Goal: Task Accomplishment & Management: Manage account settings

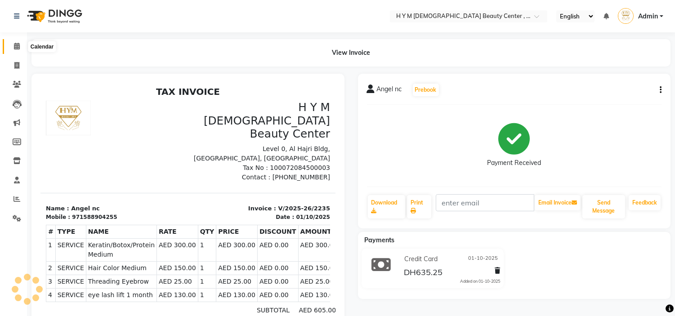
click at [14, 45] on icon at bounding box center [17, 46] width 6 height 7
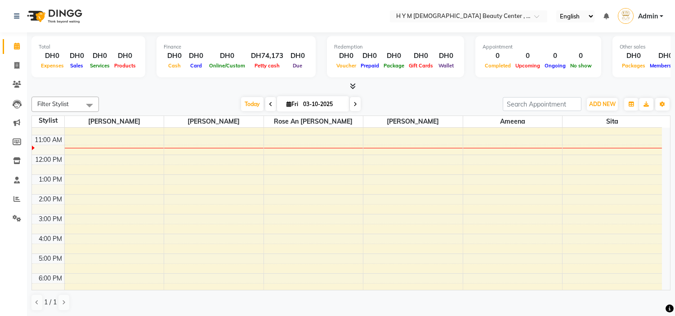
scroll to position [50, 0]
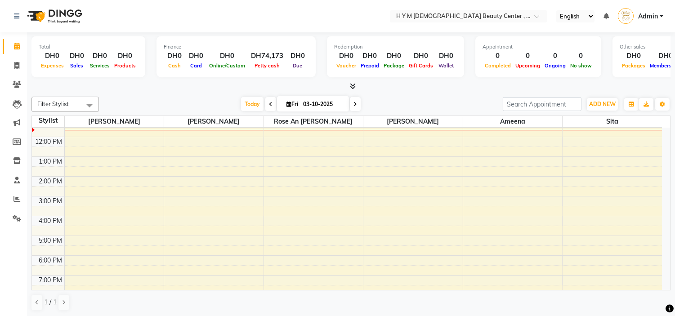
click at [271, 104] on span at bounding box center [270, 104] width 11 height 14
type input "02-10-2025"
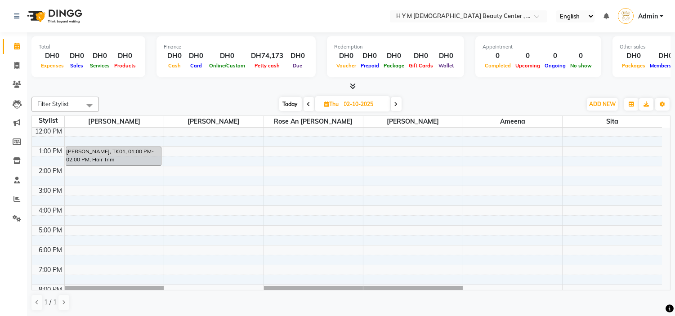
scroll to position [0, 0]
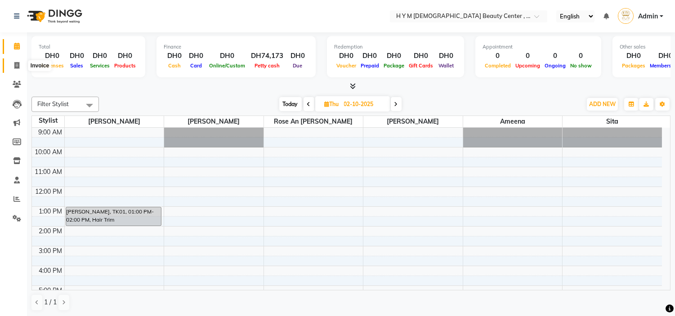
click at [19, 64] on icon at bounding box center [16, 65] width 5 height 7
select select "service"
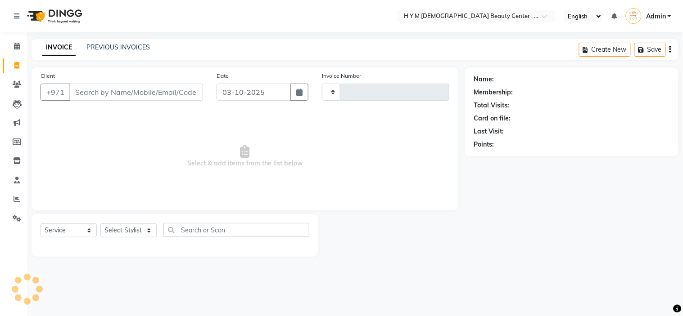
type input "2242"
select select "7248"
click at [95, 47] on link "PREVIOUS INVOICES" at bounding box center [117, 47] width 63 height 8
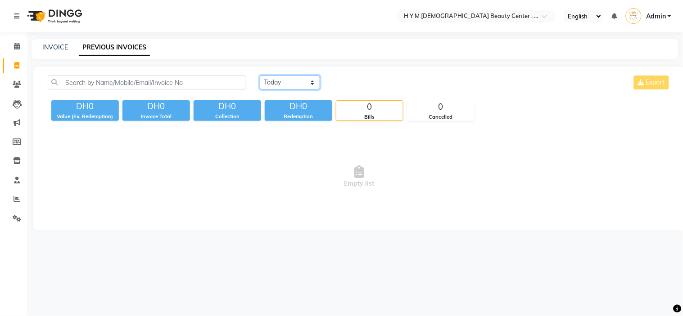
click at [311, 85] on select "[DATE] [DATE] Custom Range" at bounding box center [290, 83] width 60 height 14
select select "[DATE]"
click at [260, 76] on select "[DATE] [DATE] Custom Range" at bounding box center [290, 83] width 60 height 14
click at [14, 44] on icon at bounding box center [17, 46] width 6 height 7
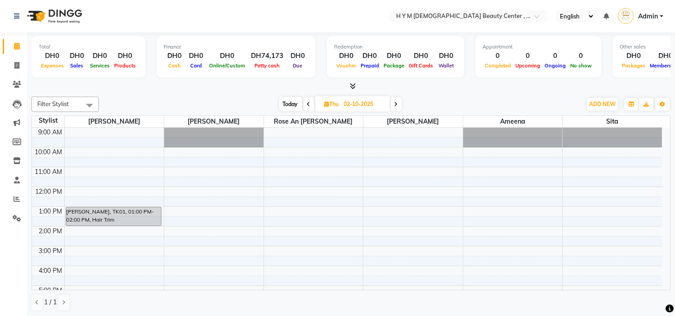
click at [291, 101] on span "Today" at bounding box center [290, 104] width 22 height 14
type input "03-10-2025"
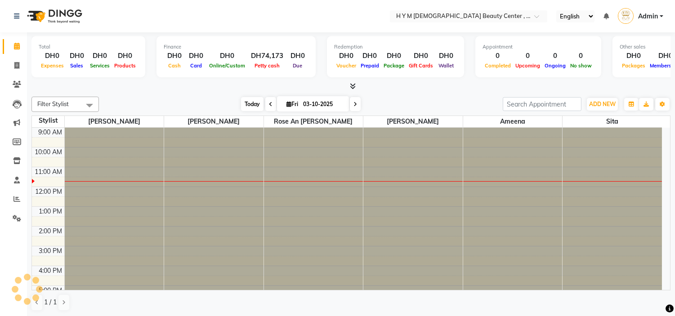
scroll to position [40, 0]
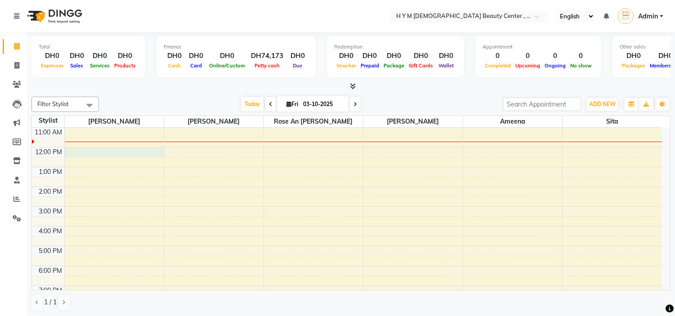
click at [119, 151] on div "9:00 AM 10:00 AM 11:00 AM 12:00 PM 1:00 PM 2:00 PM 3:00 PM 4:00 PM 5:00 PM 6:00…" at bounding box center [347, 226] width 630 height 277
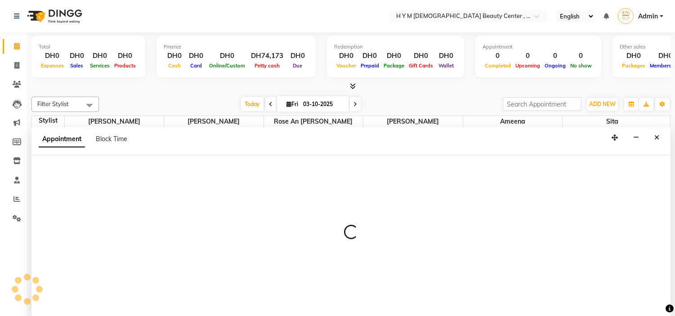
scroll to position [0, 0]
select select "61770"
select select "tentative"
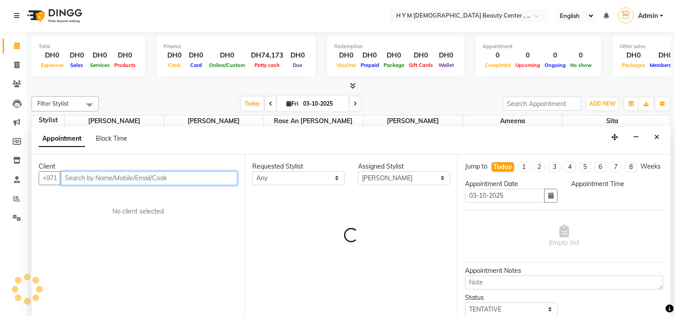
select select "720"
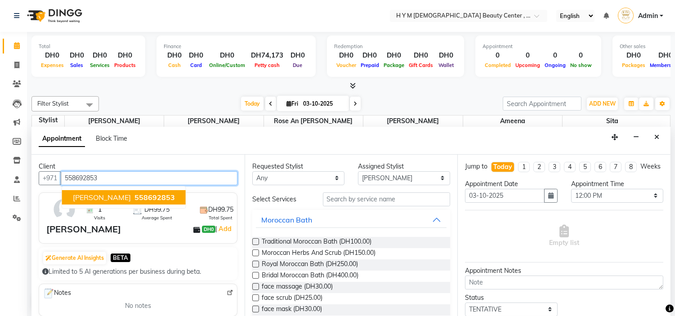
click at [135, 198] on span "558692853" at bounding box center [155, 197] width 40 height 9
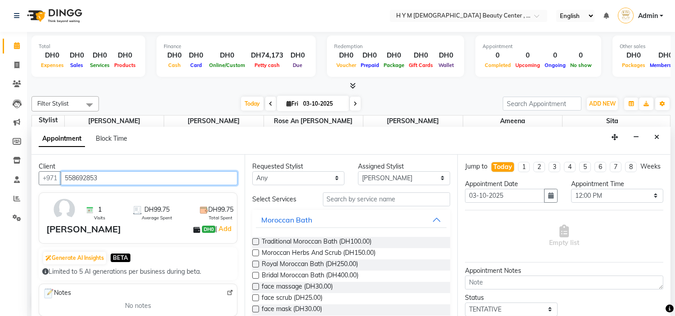
type input "558692853"
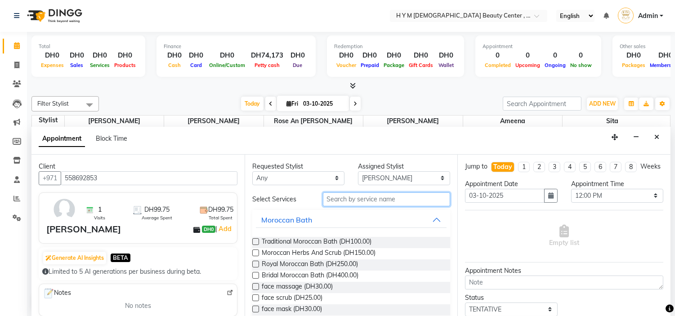
click at [388, 200] on input "text" at bounding box center [387, 200] width 128 height 14
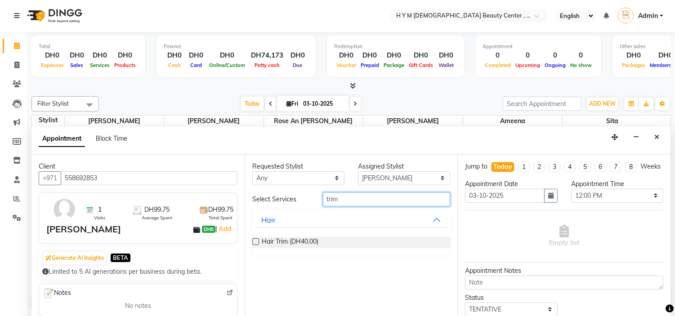
type input "trim"
click at [251, 242] on div "Requested Stylist Any [PERSON_NAME] Jheza [PERSON_NAME] [PERSON_NAME] [PERSON_N…" at bounding box center [351, 236] width 213 height 162
click at [258, 242] on label at bounding box center [255, 241] width 7 height 7
click at [258, 242] on input "checkbox" at bounding box center [255, 243] width 6 height 6
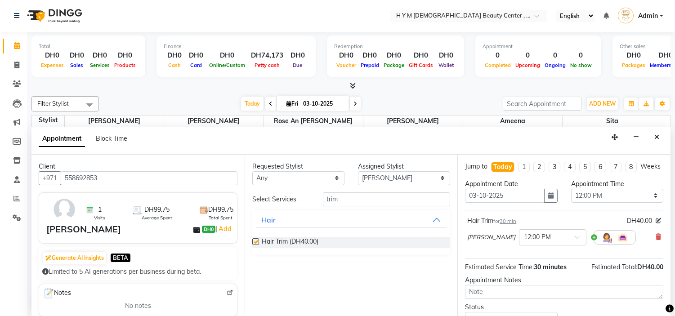
checkbox input "false"
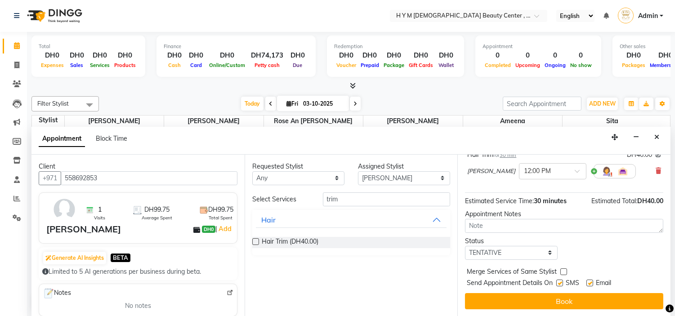
scroll to position [74, 0]
click at [559, 282] on label at bounding box center [560, 283] width 7 height 7
click at [559, 282] on input "checkbox" at bounding box center [560, 284] width 6 height 6
checkbox input "false"
click at [589, 284] on label at bounding box center [590, 283] width 7 height 7
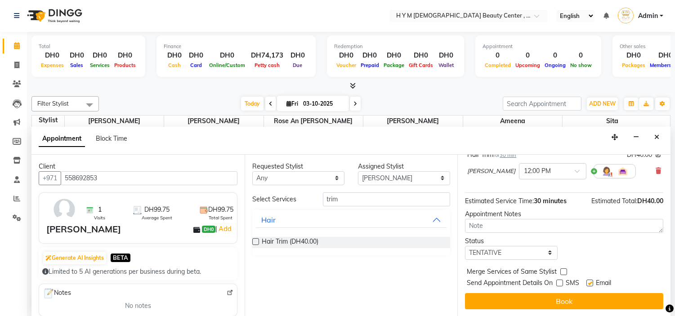
click at [589, 284] on input "checkbox" at bounding box center [590, 284] width 6 height 6
checkbox input "false"
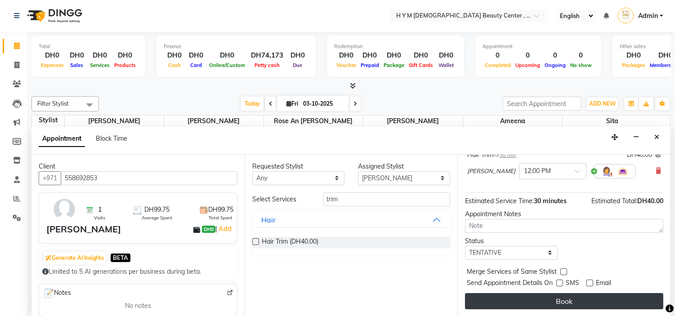
click at [581, 304] on button "Book" at bounding box center [564, 301] width 198 height 16
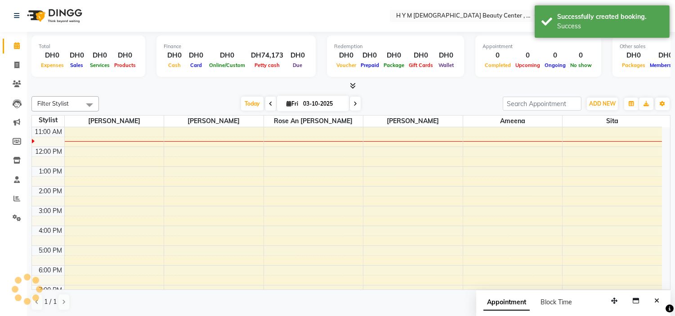
scroll to position [0, 0]
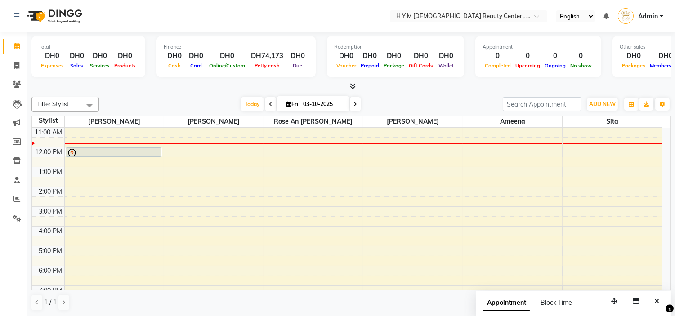
click at [287, 101] on icon at bounding box center [289, 104] width 5 height 6
select select "10"
select select "2025"
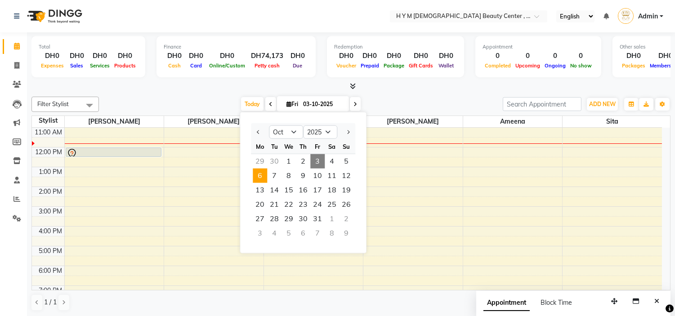
click at [260, 178] on span "6" at bounding box center [260, 176] width 14 height 14
type input "[DATE]"
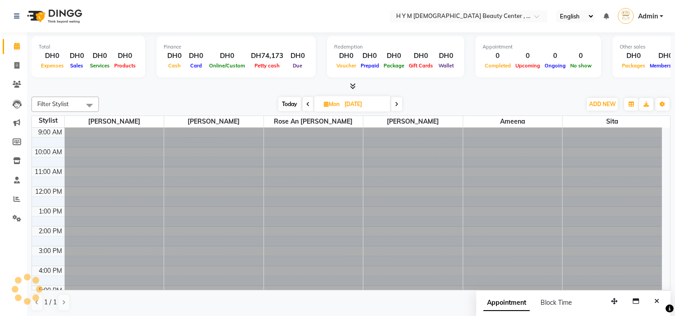
scroll to position [40, 0]
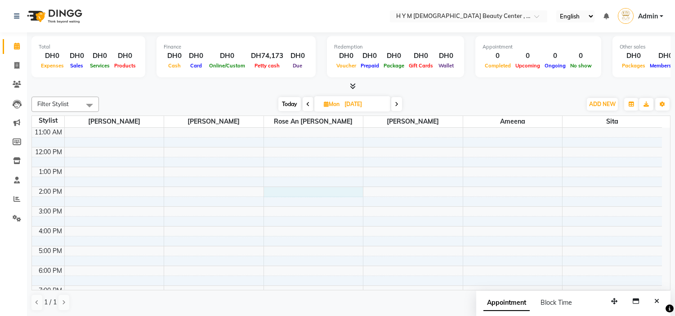
click at [308, 191] on div "9:00 AM 10:00 AM 11:00 AM 12:00 PM 1:00 PM 2:00 PM 3:00 PM 4:00 PM 5:00 PM 6:00…" at bounding box center [347, 226] width 630 height 277
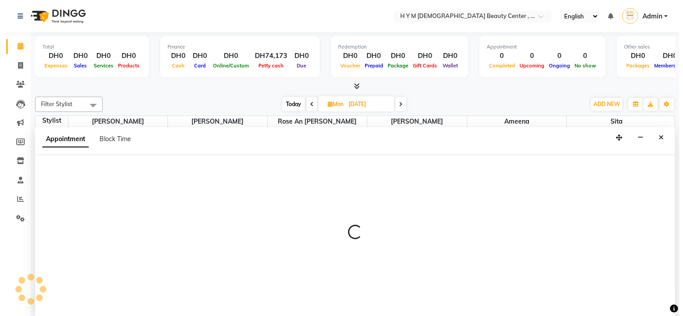
scroll to position [0, 0]
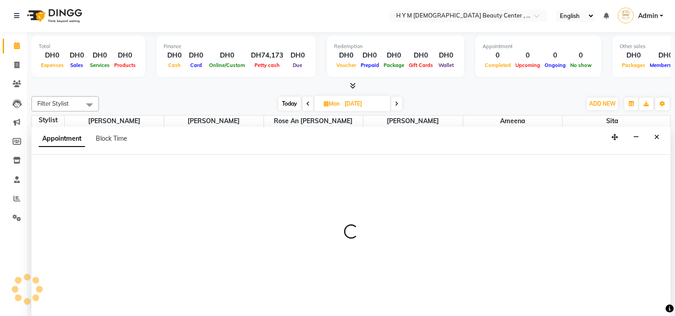
select select "61767"
select select "840"
select select "tentative"
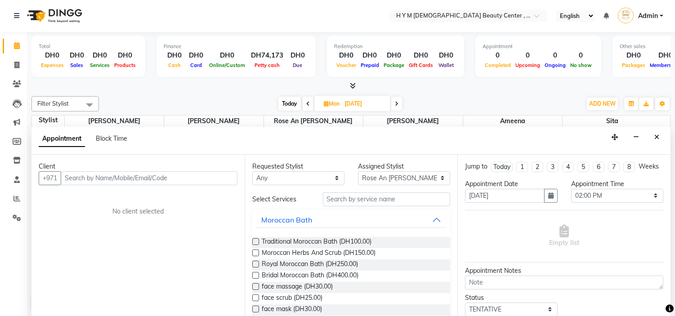
click at [159, 172] on input "text" at bounding box center [149, 178] width 177 height 14
type input "505056739"
click at [221, 178] on span "Add Client" at bounding box center [219, 178] width 30 height 8
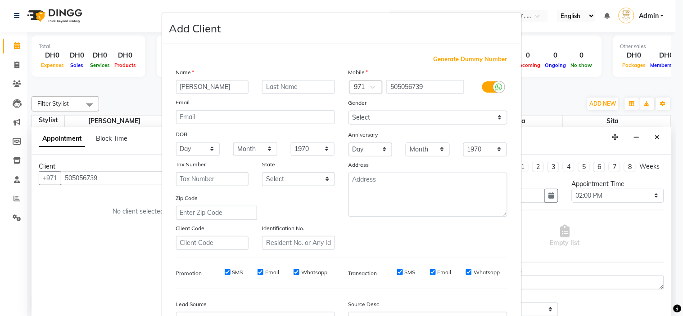
type input "[PERSON_NAME]"
click at [262, 87] on input "text" at bounding box center [298, 87] width 73 height 14
type input "nc"
click at [387, 119] on select "Select [DEMOGRAPHIC_DATA] [DEMOGRAPHIC_DATA] Other Prefer Not To Say" at bounding box center [427, 118] width 159 height 14
select select "[DEMOGRAPHIC_DATA]"
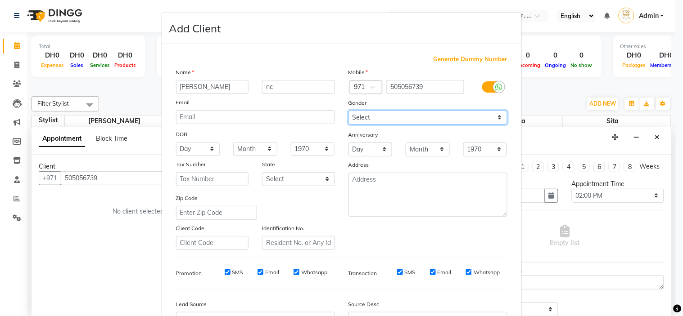
click at [348, 111] on select "Select [DEMOGRAPHIC_DATA] [DEMOGRAPHIC_DATA] Other Prefer Not To Say" at bounding box center [427, 118] width 159 height 14
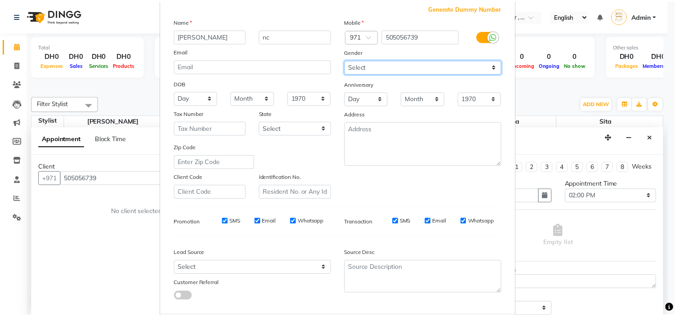
scroll to position [99, 0]
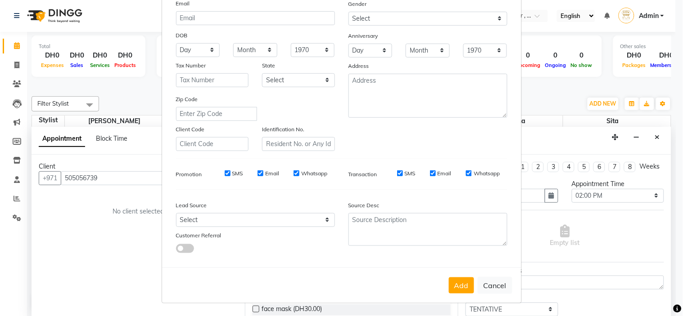
click at [220, 174] on div "SMS" at bounding box center [227, 174] width 31 height 8
drag, startPoint x: 254, startPoint y: 173, endPoint x: 240, endPoint y: 176, distance: 14.7
click at [257, 173] on input "Email" at bounding box center [260, 174] width 6 height 6
checkbox input "false"
click at [225, 172] on input "SMS" at bounding box center [228, 174] width 6 height 6
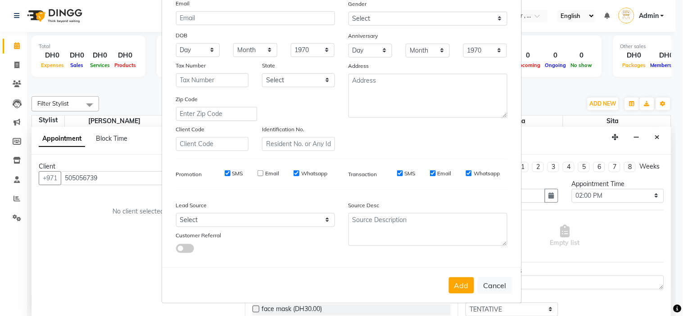
checkbox input "false"
click at [293, 173] on input "Whatsapp" at bounding box center [296, 174] width 6 height 6
checkbox input "false"
click at [397, 173] on input "SMS" at bounding box center [400, 174] width 6 height 6
checkbox input "false"
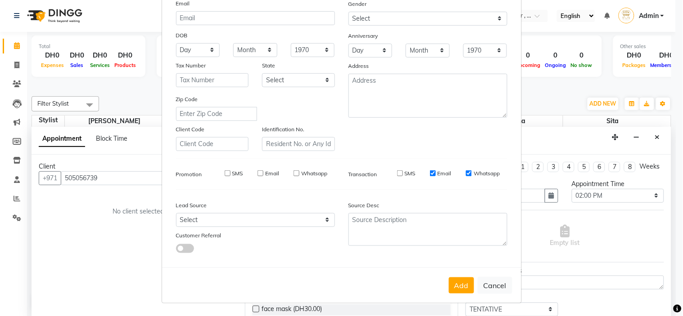
click at [430, 172] on input "Email" at bounding box center [433, 174] width 6 height 6
checkbox input "false"
click at [466, 174] on input "Whatsapp" at bounding box center [469, 174] width 6 height 6
checkbox input "false"
click at [458, 290] on button "Add" at bounding box center [461, 286] width 25 height 16
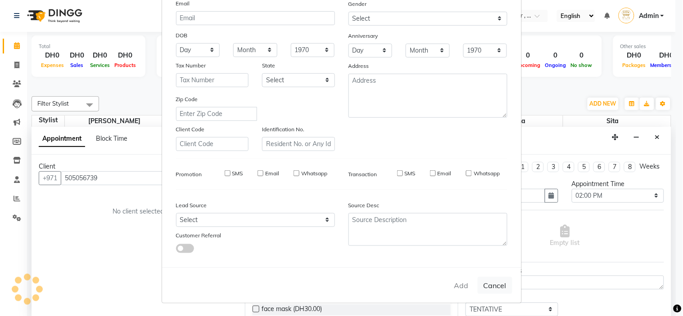
select select
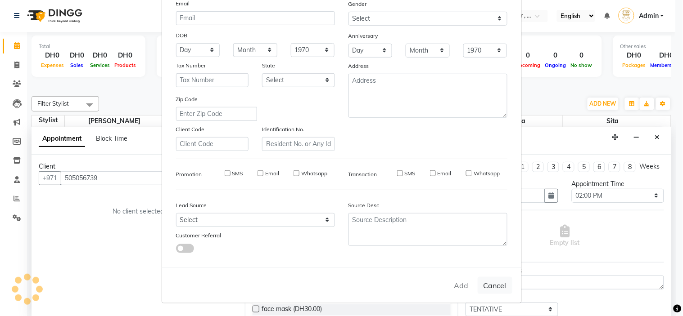
select select
checkbox input "false"
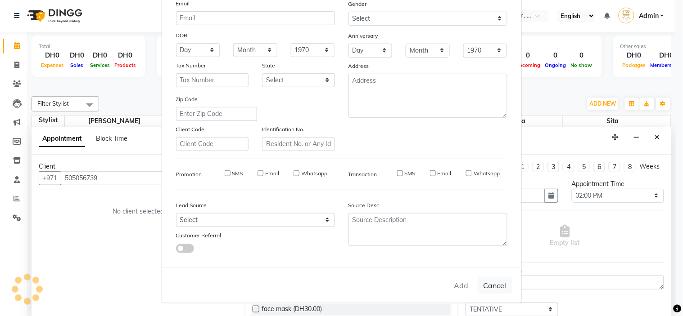
checkbox input "false"
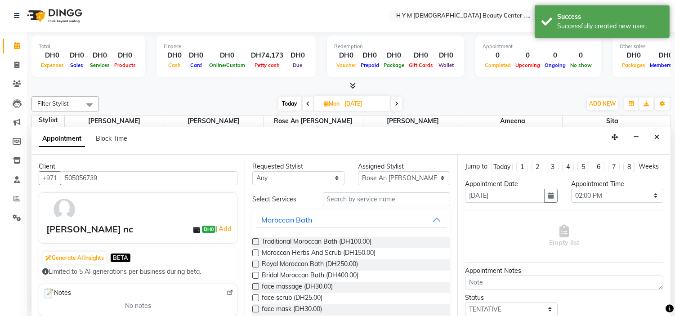
scroll to position [0, 0]
click at [369, 201] on input "text" at bounding box center [387, 200] width 128 height 14
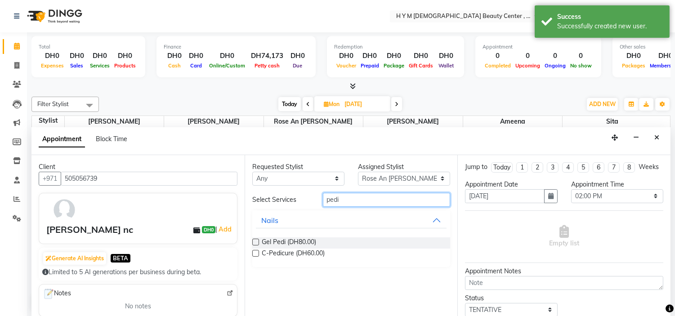
type input "pedi"
click at [257, 254] on label at bounding box center [255, 253] width 7 height 7
click at [257, 254] on input "checkbox" at bounding box center [255, 255] width 6 height 6
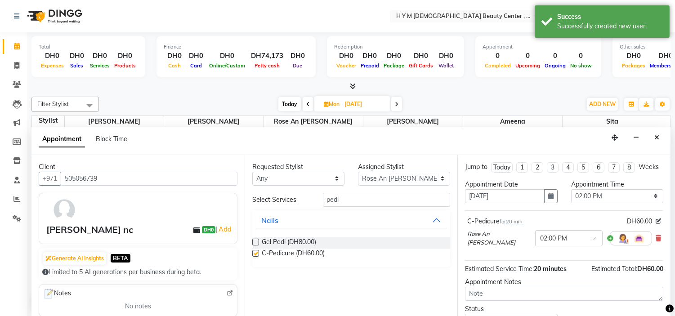
checkbox input "false"
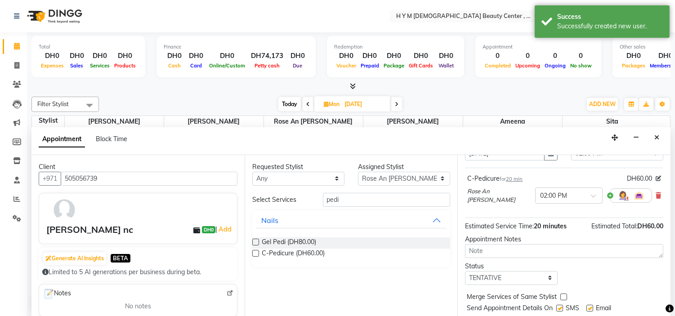
scroll to position [74, 0]
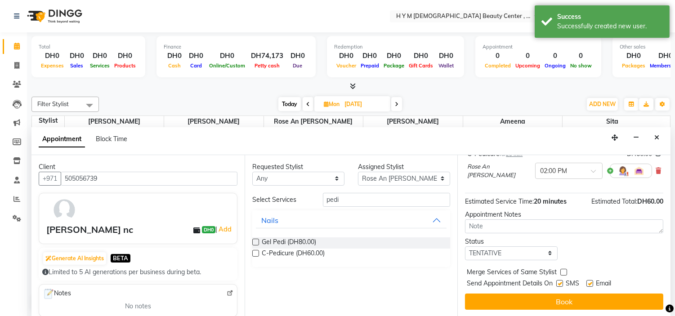
click at [562, 285] on label at bounding box center [560, 283] width 7 height 7
click at [562, 285] on input "checkbox" at bounding box center [560, 285] width 6 height 6
checkbox input "false"
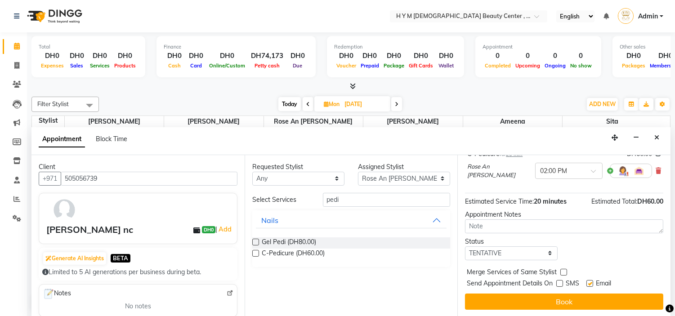
click at [590, 283] on label at bounding box center [590, 283] width 7 height 7
click at [590, 283] on input "checkbox" at bounding box center [590, 285] width 6 height 6
checkbox input "false"
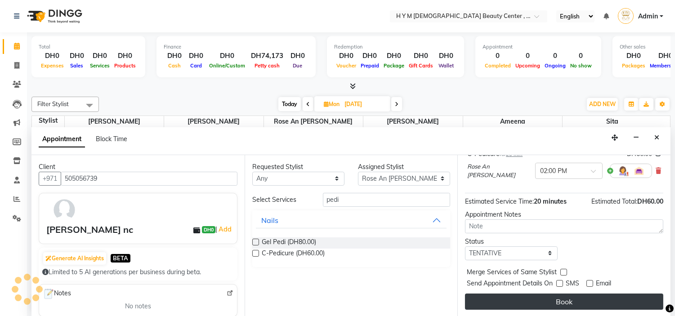
click at [578, 300] on button "Book" at bounding box center [564, 302] width 198 height 16
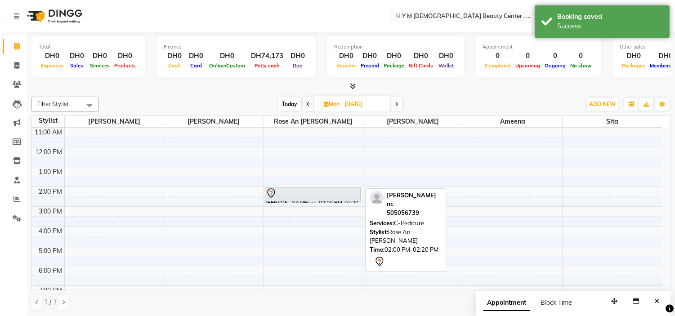
drag, startPoint x: 311, startPoint y: 191, endPoint x: 315, endPoint y: 198, distance: 7.9
click at [315, 198] on div "[PERSON_NAME] nc, 02:00 PM-02:20 PM, C-Pedicure [PERSON_NAME] [GEOGRAPHIC_DATA]…" at bounding box center [313, 226] width 99 height 277
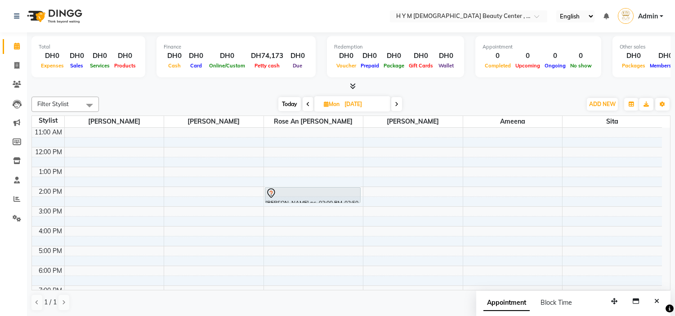
click at [285, 104] on span "Today" at bounding box center [290, 104] width 22 height 14
type input "03-10-2025"
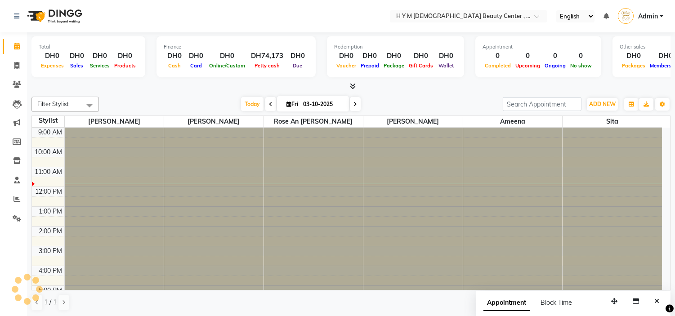
scroll to position [40, 0]
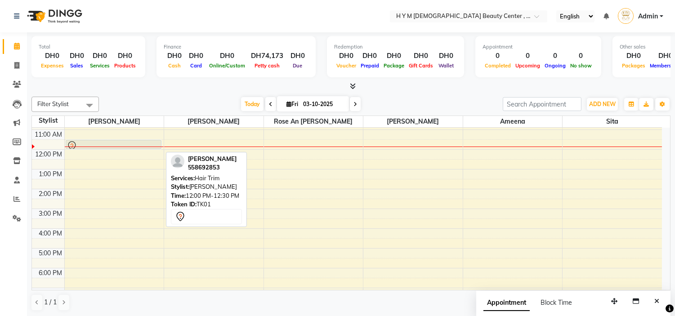
drag, startPoint x: 86, startPoint y: 151, endPoint x: 96, endPoint y: 146, distance: 11.1
click at [96, 146] on div "[PERSON_NAME], TK01, 12:00 PM-12:30 PM, Hair Trim [PERSON_NAME], TK01, 12:00 PM…" at bounding box center [114, 228] width 99 height 277
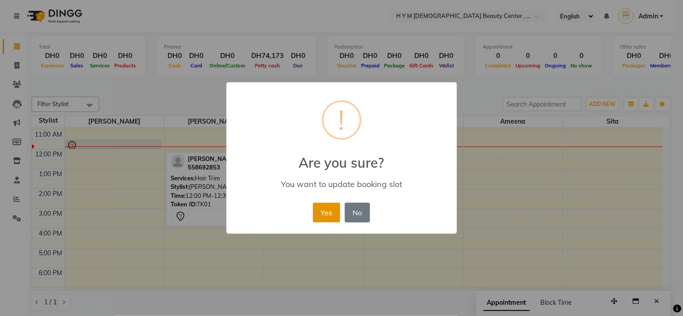
click at [333, 211] on button "Yes" at bounding box center [326, 213] width 27 height 20
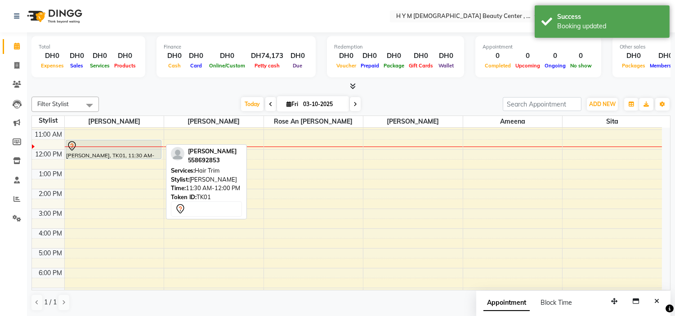
click at [104, 151] on div "[PERSON_NAME], TK01, 11:30 AM-12:00 PM, Hair Trim [PERSON_NAME], TK01, 11:30 AM…" at bounding box center [114, 228] width 99 height 277
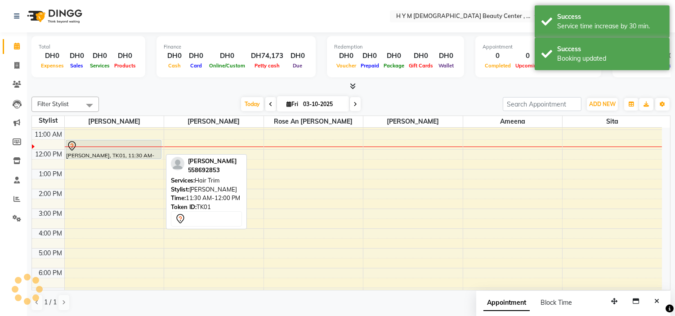
click at [116, 145] on div at bounding box center [114, 146] width 94 height 11
click at [112, 147] on div at bounding box center [114, 146] width 94 height 11
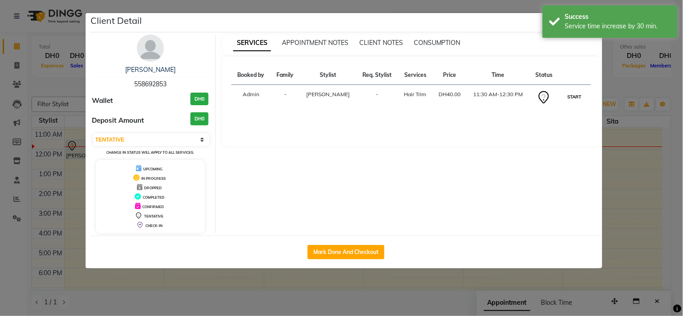
click at [566, 98] on button "START" at bounding box center [574, 96] width 18 height 11
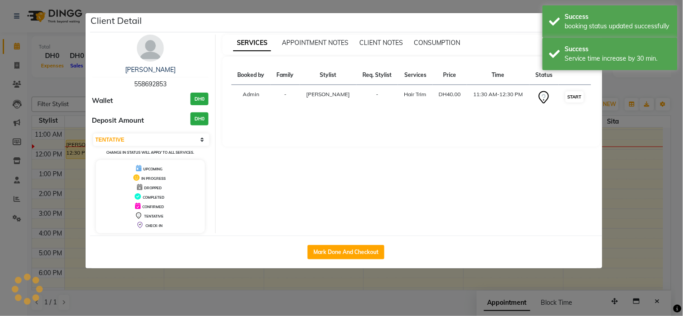
select select "1"
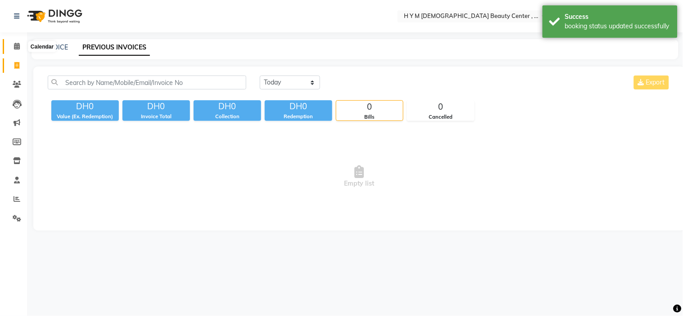
click at [15, 48] on icon at bounding box center [17, 46] width 6 height 7
